Goal: Find specific page/section: Find specific page/section

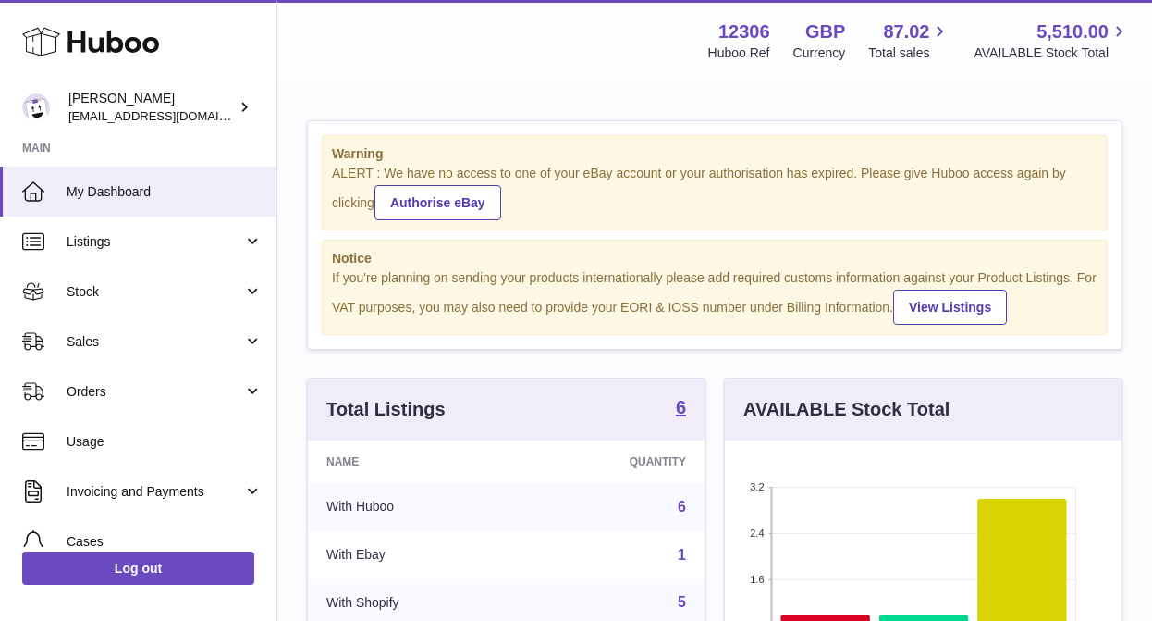
scroll to position [289, 397]
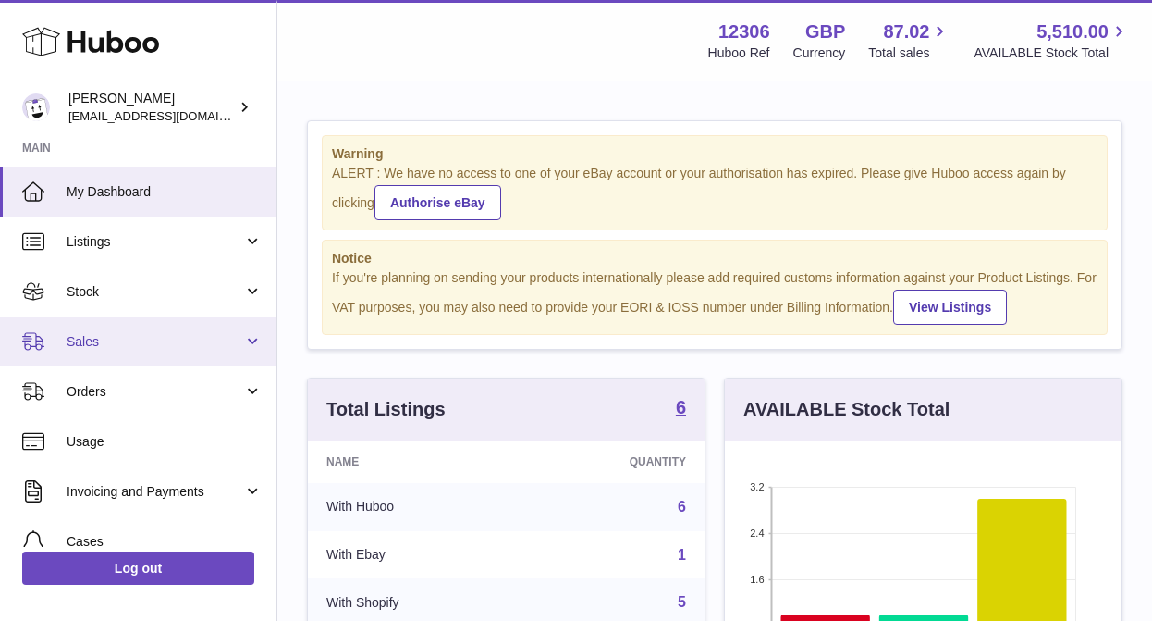
click at [143, 348] on span "Sales" at bounding box center [155, 342] width 177 height 18
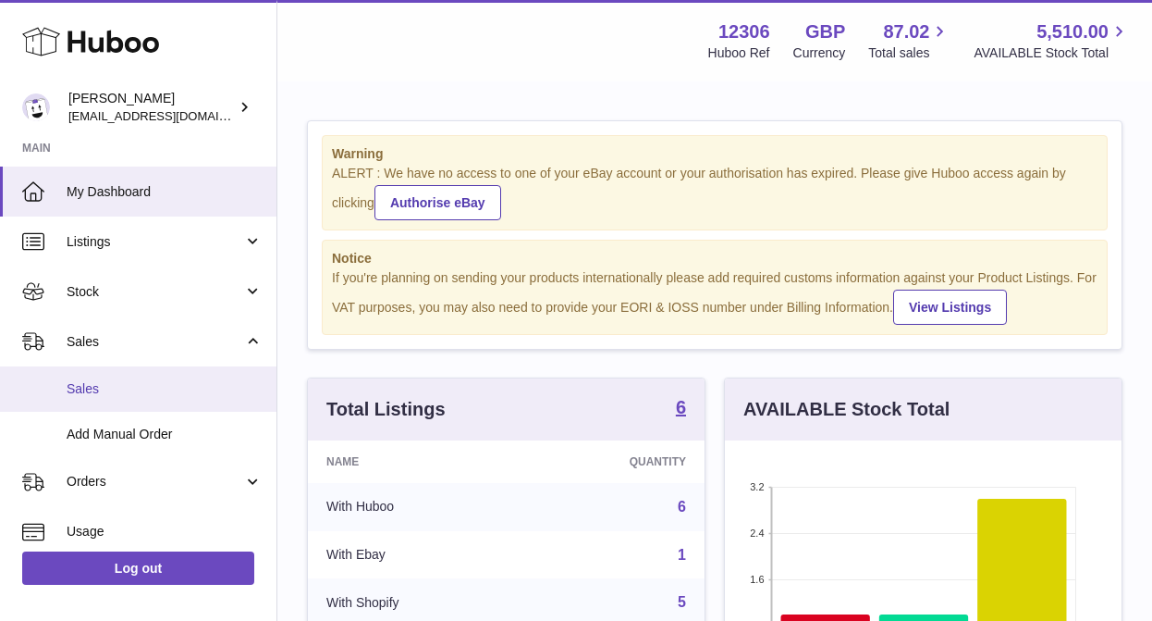
click at [118, 399] on link "Sales" at bounding box center [138, 388] width 277 height 45
